Goal: Transaction & Acquisition: Book appointment/travel/reservation

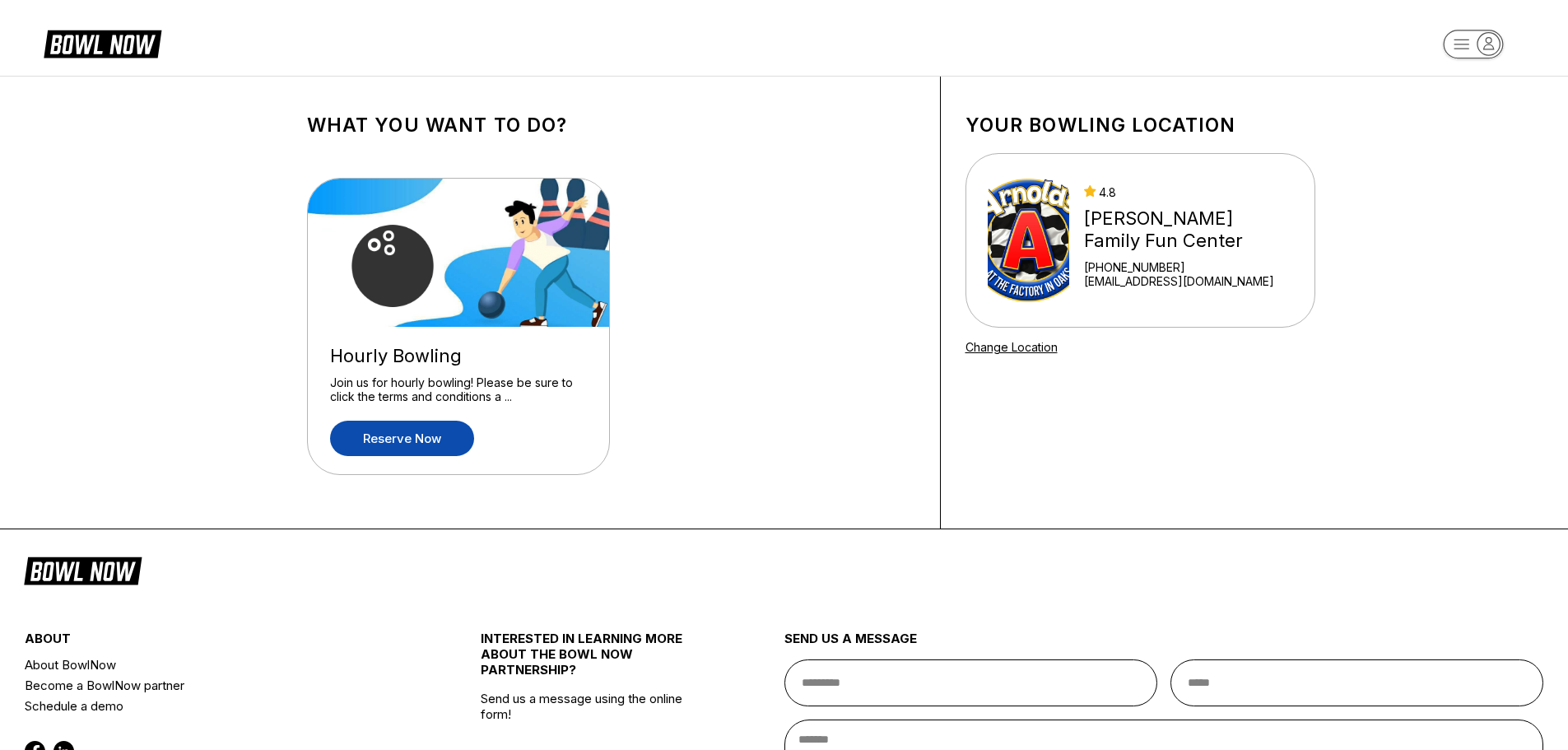
click at [399, 446] on link "Reserve now" at bounding box center [402, 438] width 144 height 35
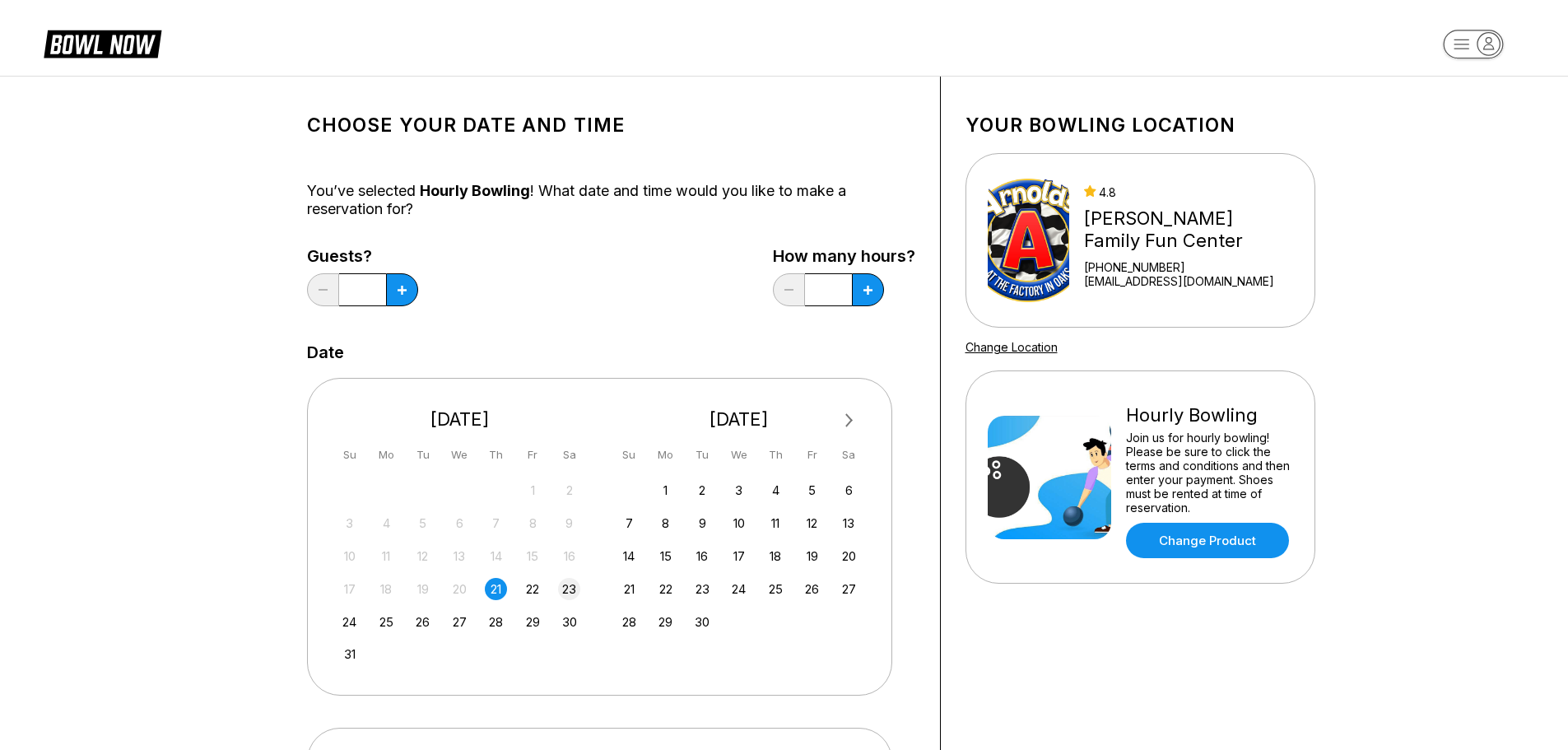
click at [573, 593] on div "23" at bounding box center [569, 588] width 22 height 22
click at [394, 298] on button at bounding box center [402, 289] width 33 height 32
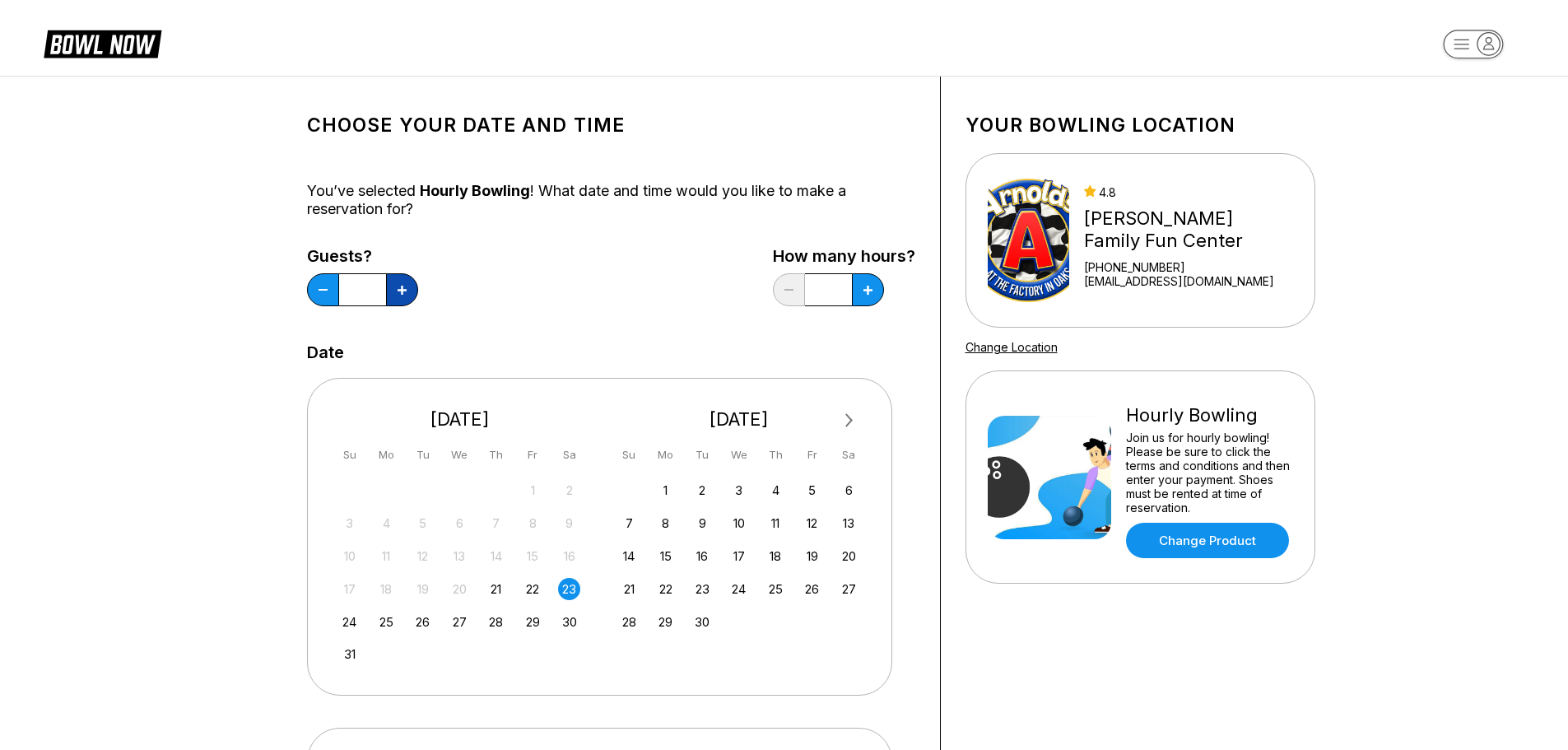
click at [394, 298] on button at bounding box center [402, 289] width 33 height 32
type input "*"
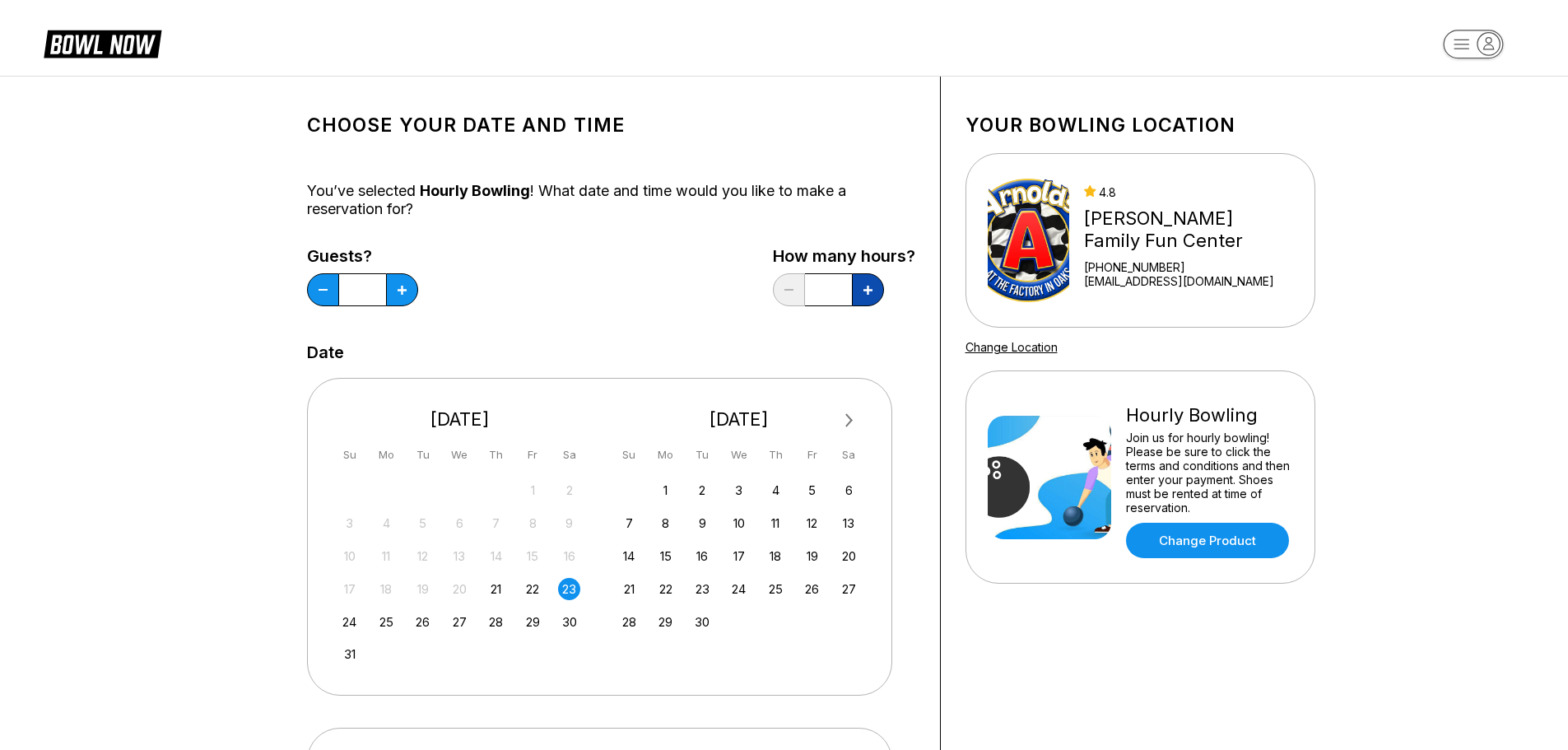
click at [406, 293] on icon at bounding box center [402, 290] width 9 height 9
click at [418, 281] on button at bounding box center [402, 289] width 33 height 32
type input "*"
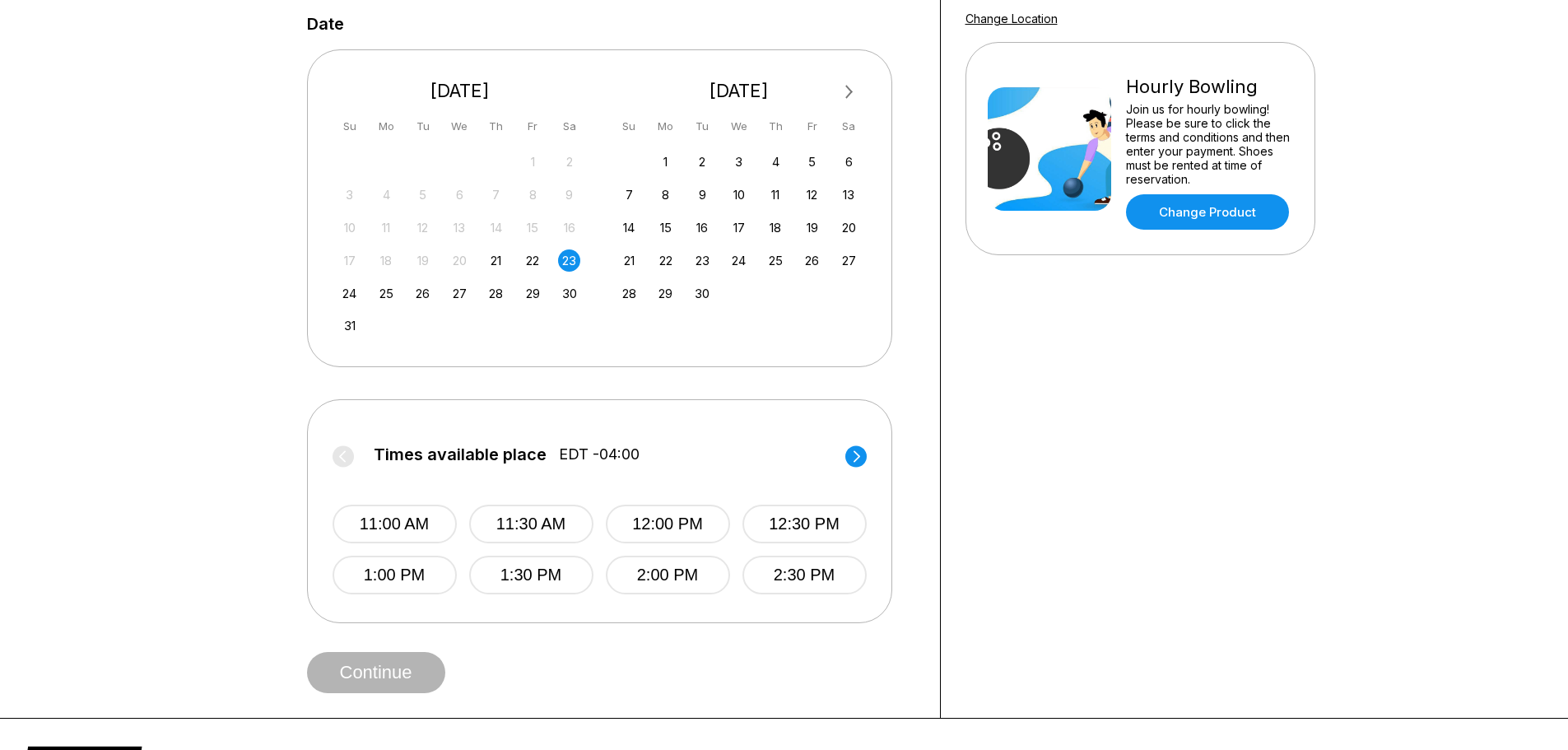
scroll to position [329, 0]
click at [850, 461] on circle at bounding box center [855, 455] width 21 height 21
click at [633, 579] on button "6:00 PM" at bounding box center [667, 573] width 124 height 38
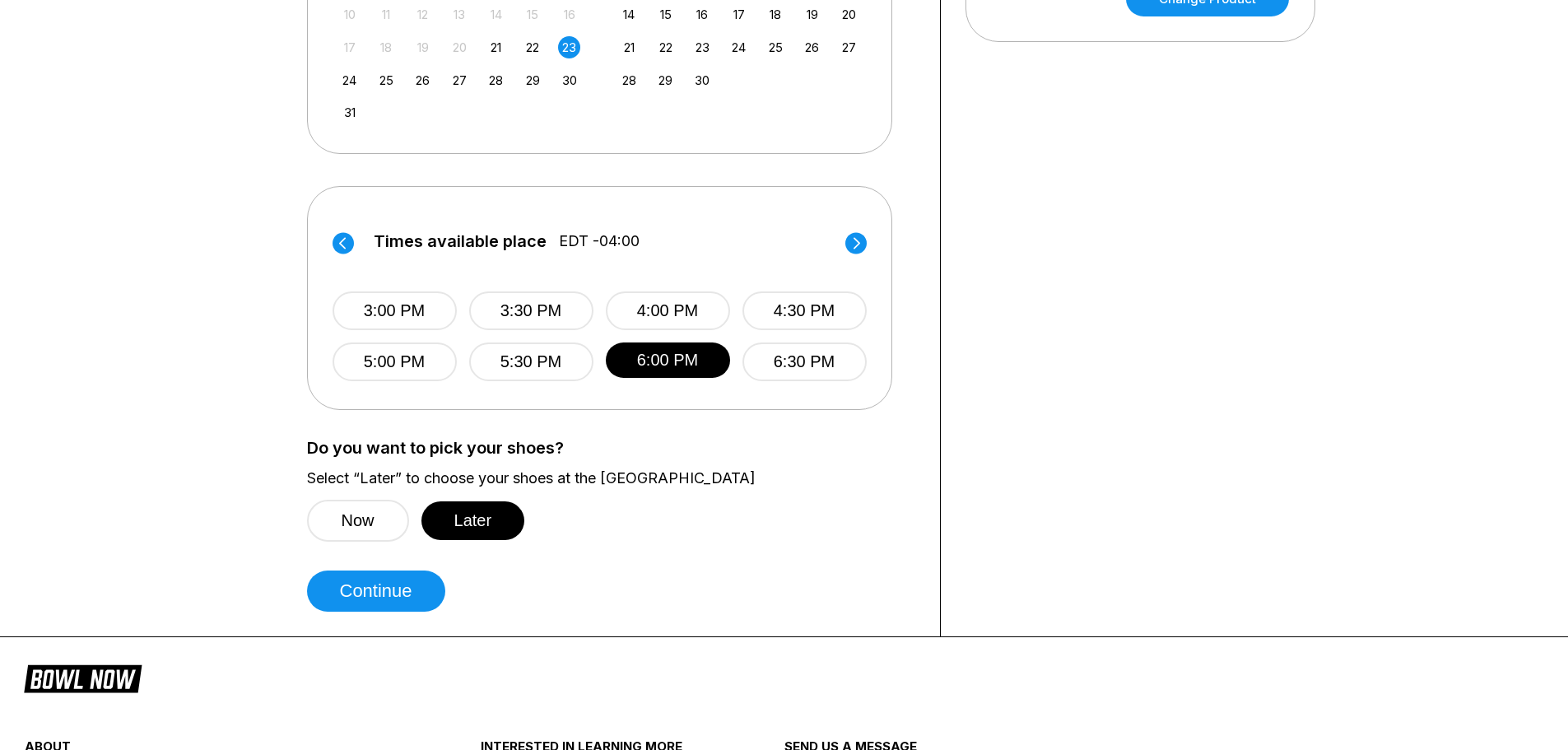
scroll to position [576, 0]
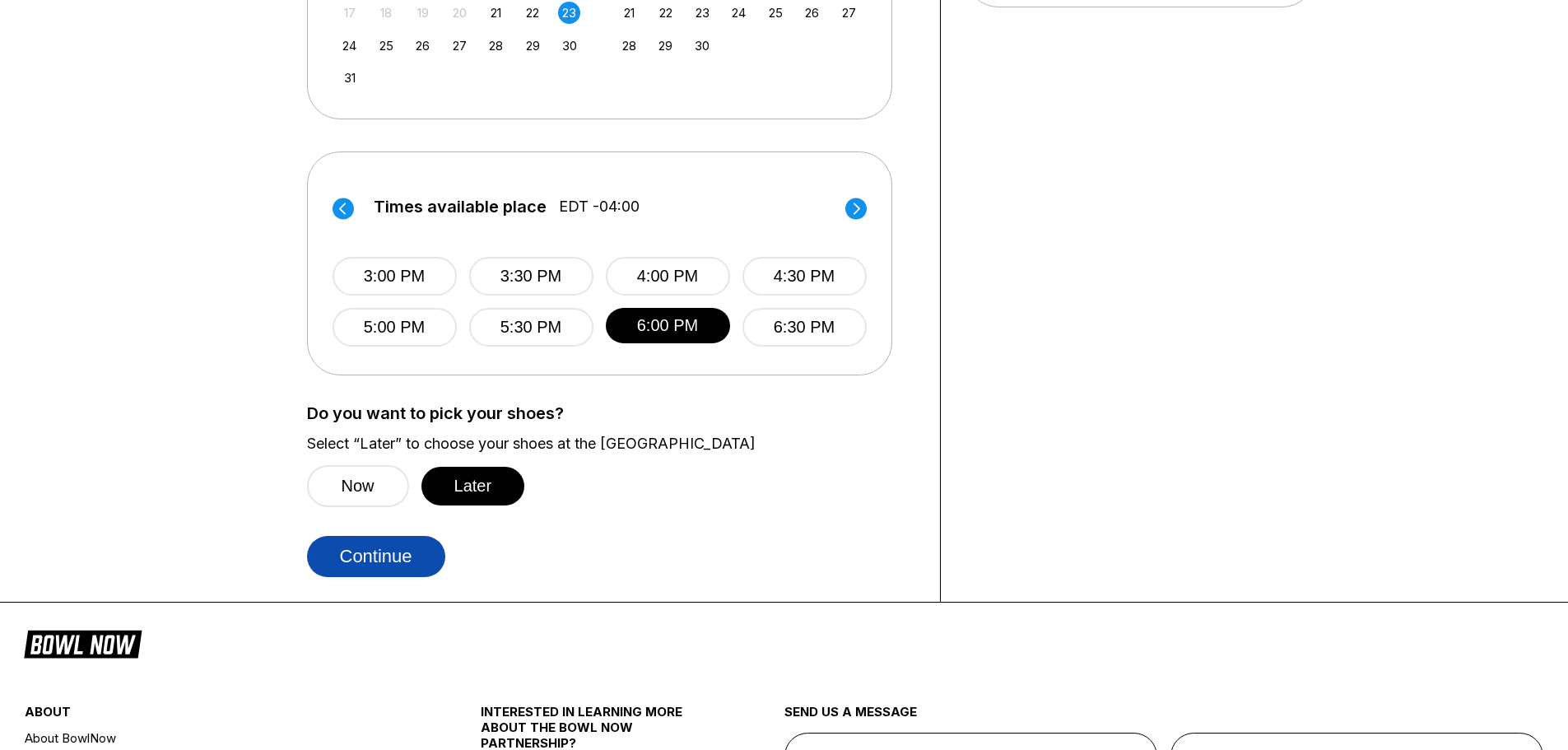
click at [405, 568] on button "Continue" at bounding box center [376, 556] width 139 height 41
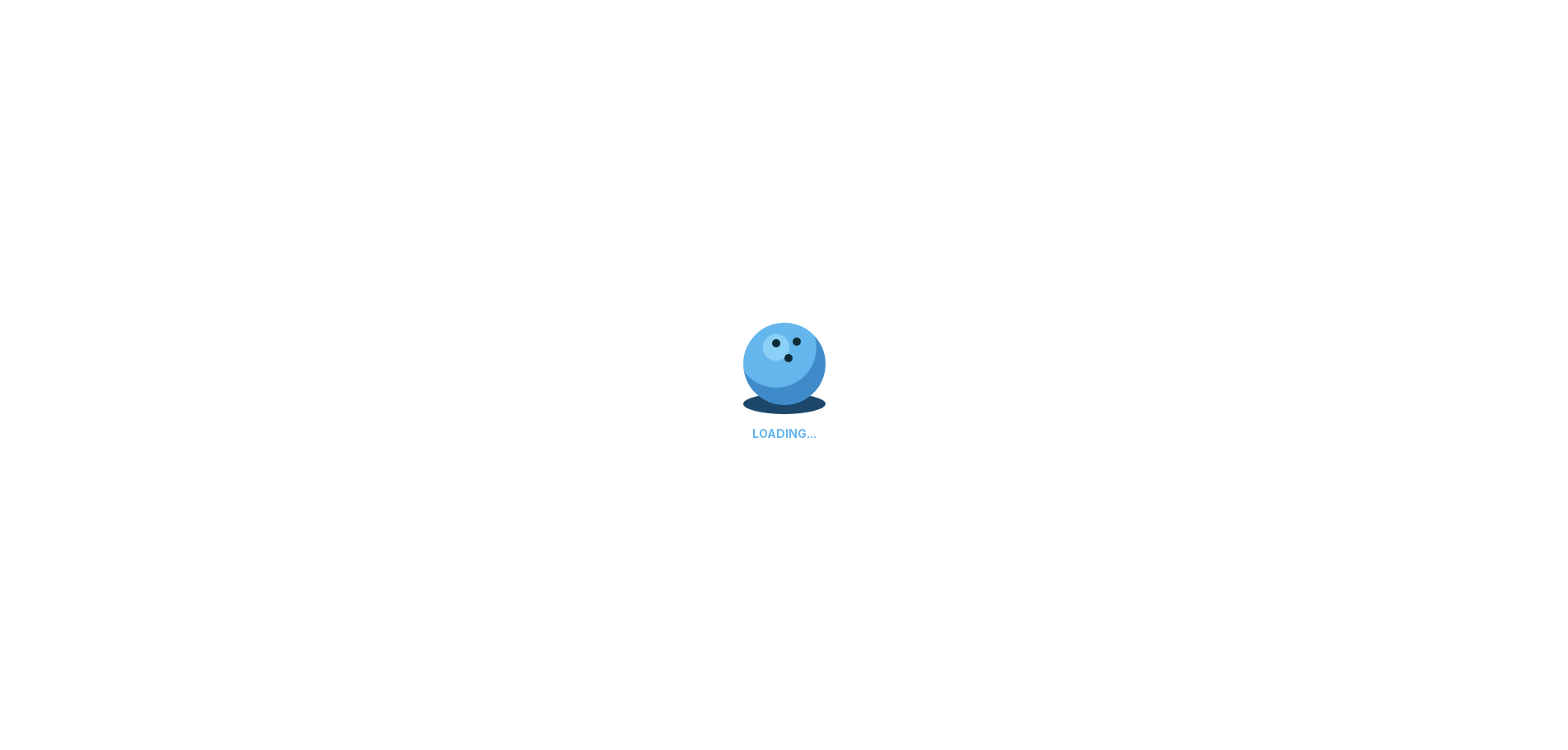
select select "**"
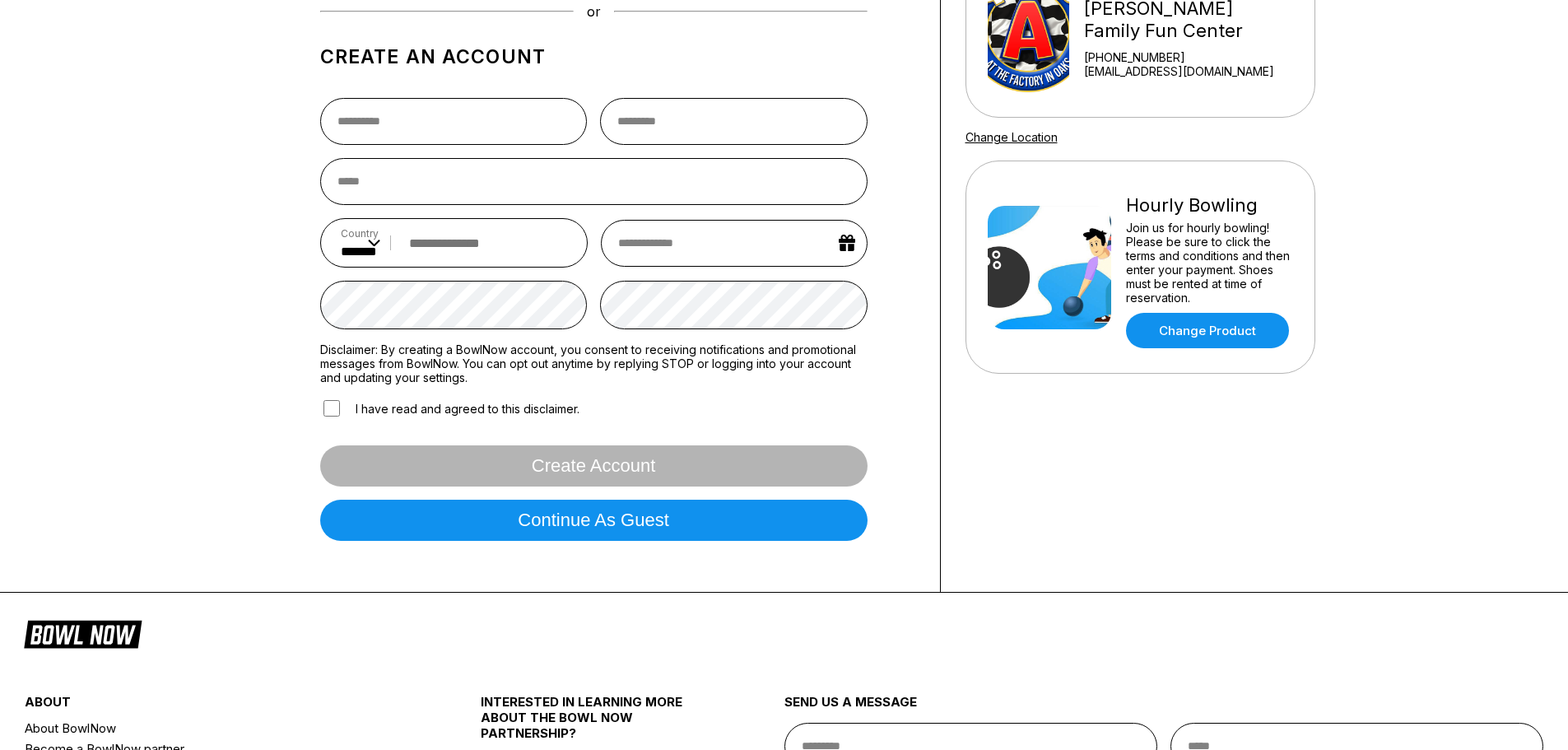
scroll to position [474, 0]
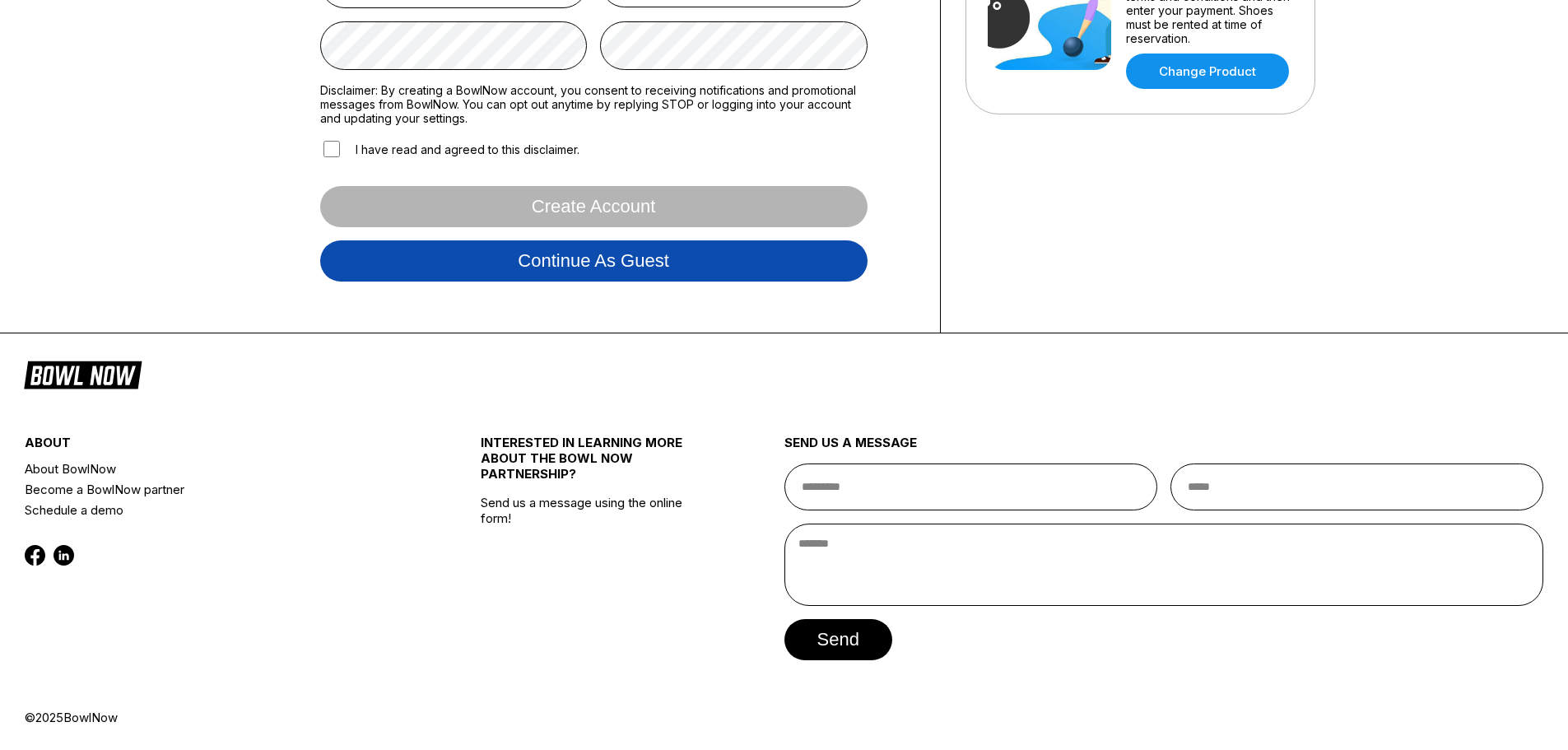
click at [646, 272] on button "Continue as guest" at bounding box center [594, 261] width 547 height 41
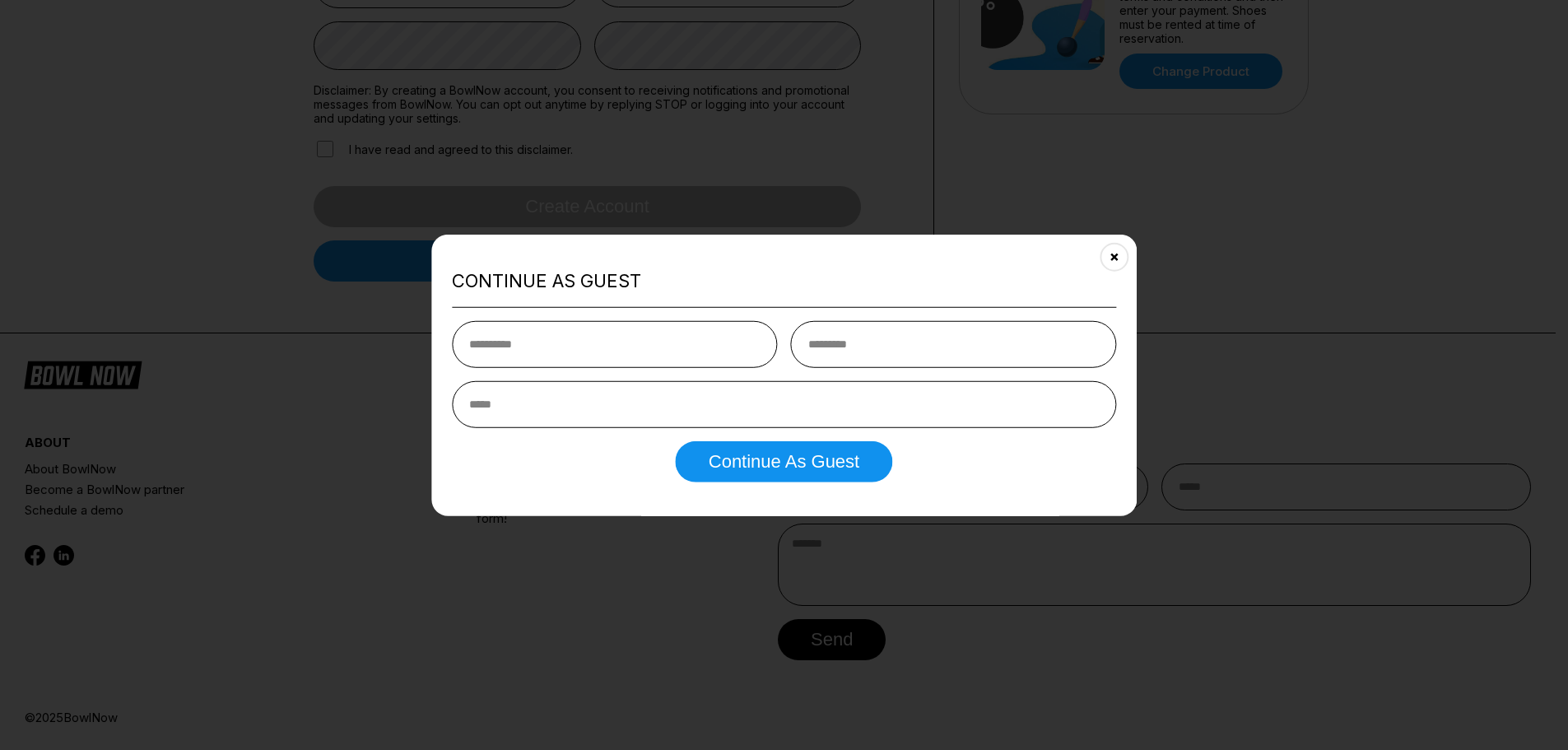
scroll to position [308, 0]
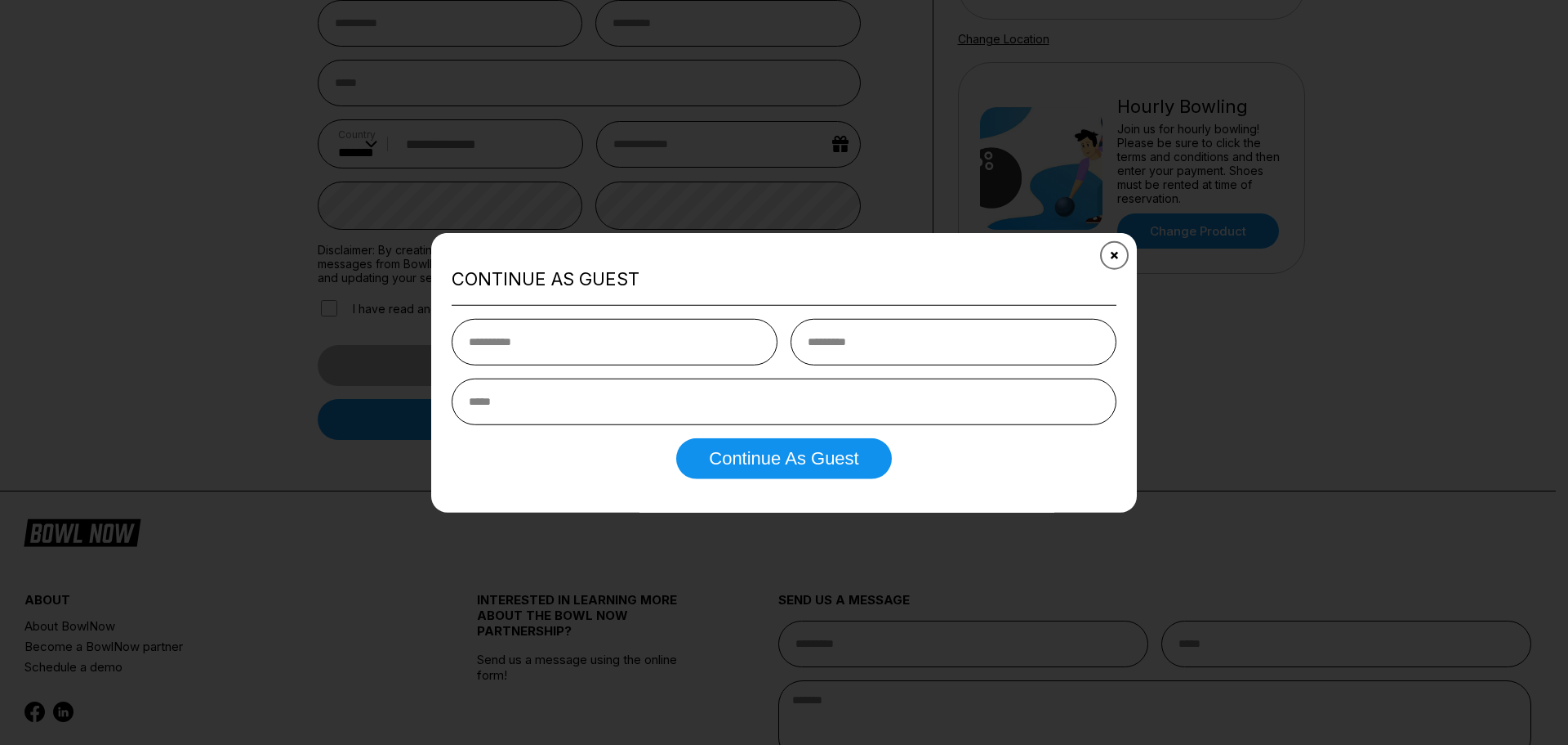
click at [1121, 256] on button "Close" at bounding box center [1114, 254] width 40 height 40
